Goal: Information Seeking & Learning: Learn about a topic

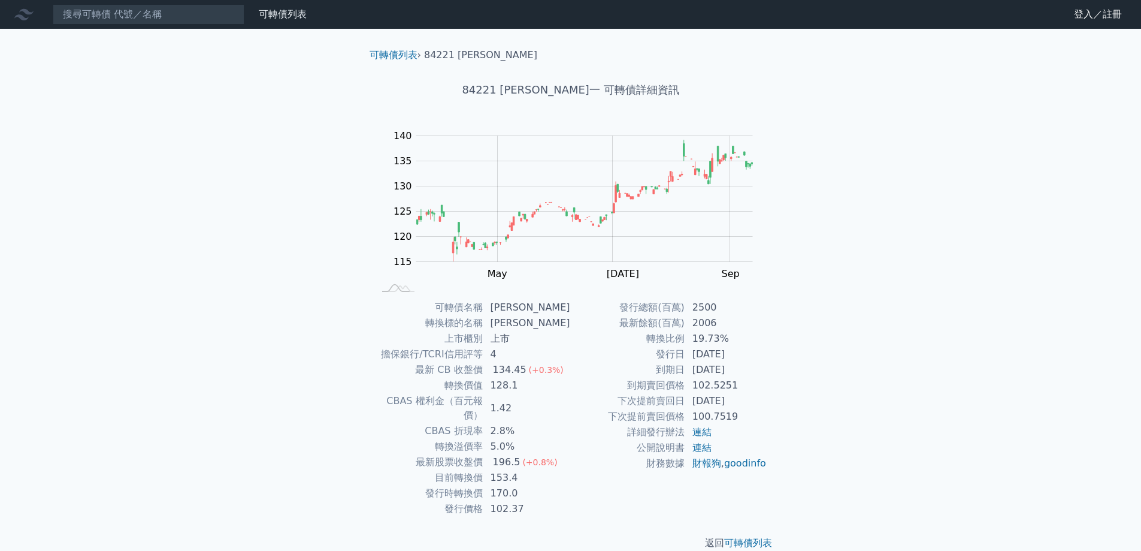
drag, startPoint x: 757, startPoint y: 364, endPoint x: 650, endPoint y: 364, distance: 106.6
click at [650, 364] on tr "到期日 [DATE]" at bounding box center [669, 370] width 197 height 16
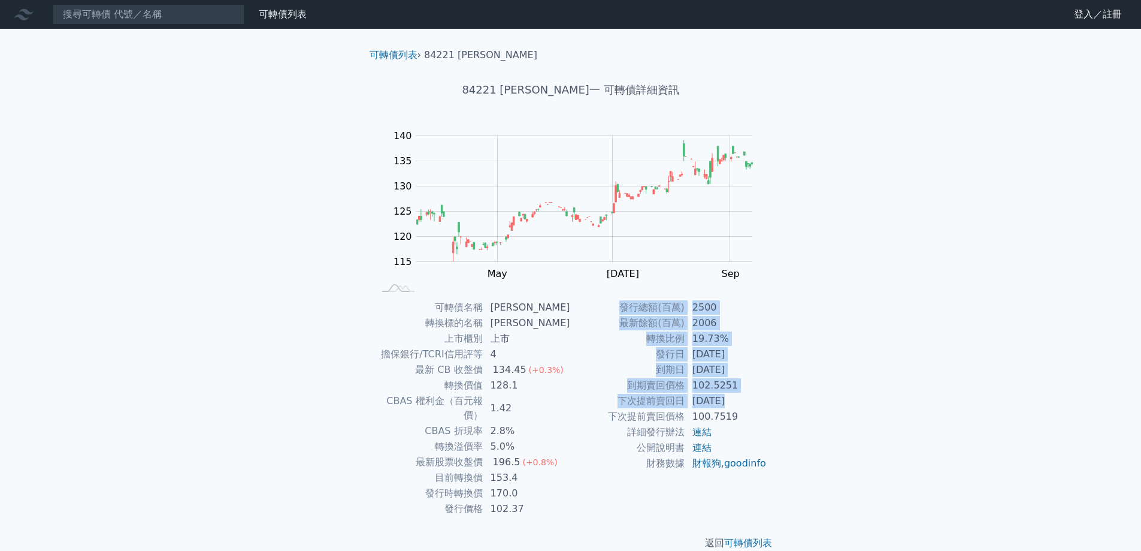
drag, startPoint x: 771, startPoint y: 401, endPoint x: 723, endPoint y: 401, distance: 48.5
click at [723, 401] on div "可轉債名稱 [PERSON_NAME] 轉換標的名稱 可寧衛 上市櫃別 上市 擔保銀行/TCRI信用評等 4 最新 CB 收盤價 134.45 (+0.3%)…" at bounding box center [571, 408] width 422 height 217
click at [794, 403] on div "可轉債列表 › 84221 [PERSON_NAME] 84221 可寧衛一 可轉債詳細資訊 Zoom Out 115 105 110 115 120 125…" at bounding box center [571, 299] width 460 height 540
